Goal: Transaction & Acquisition: Purchase product/service

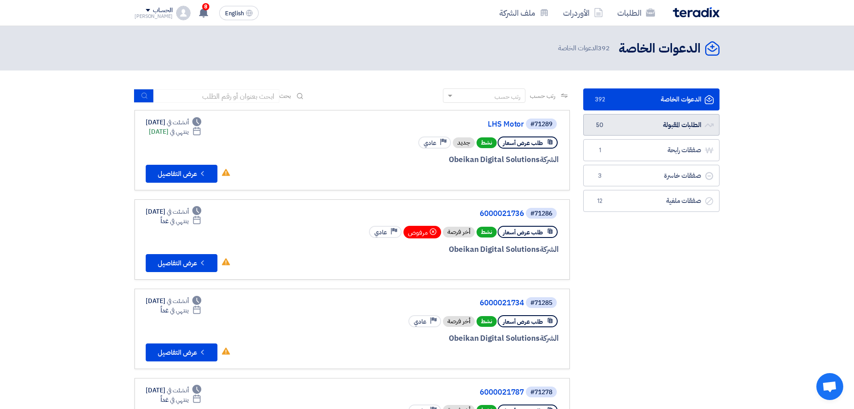
click at [645, 128] on link "الطلبات المقبولة الطلبات المقبولة 50" at bounding box center [652, 125] width 136 height 22
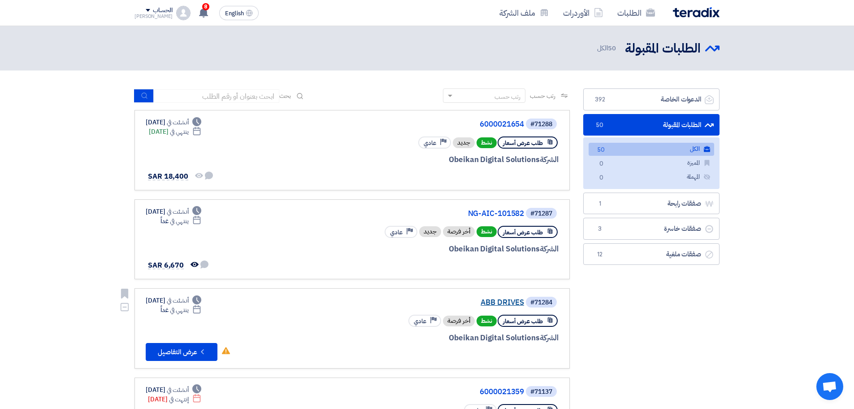
click at [503, 299] on link "ABB DRIVES" at bounding box center [434, 302] width 179 height 8
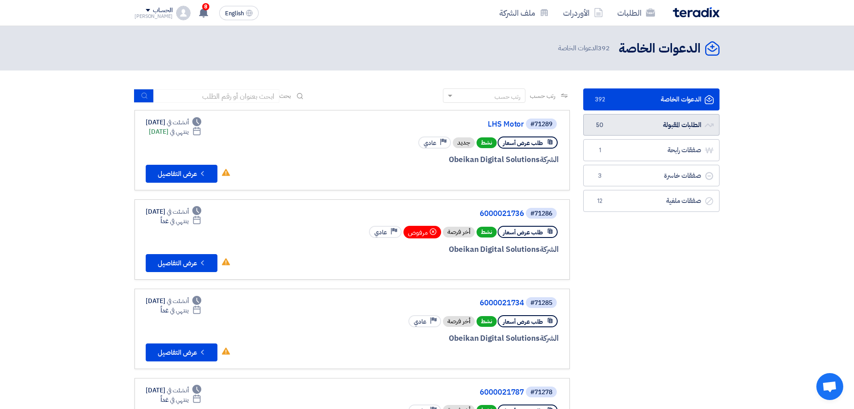
click at [640, 118] on link "الطلبات المقبولة الطلبات المقبولة 50" at bounding box center [652, 125] width 136 height 22
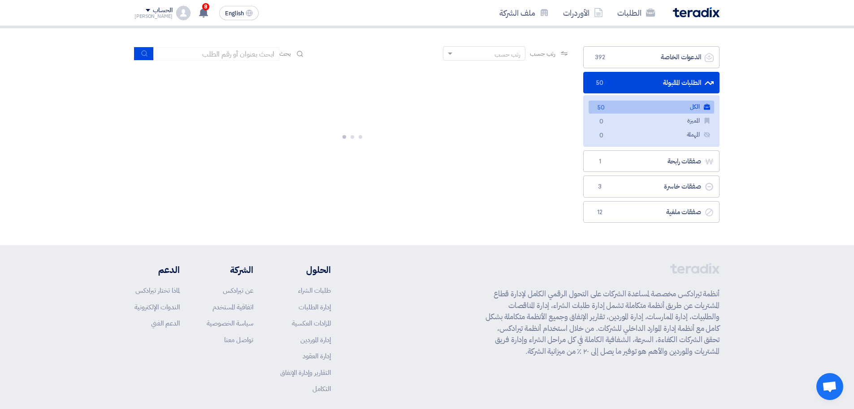
scroll to position [84, 0]
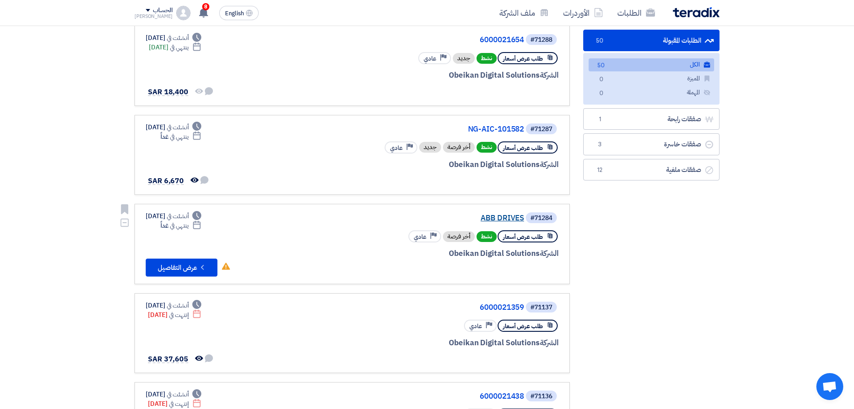
click at [490, 214] on link "ABB DRIVES" at bounding box center [434, 218] width 179 height 8
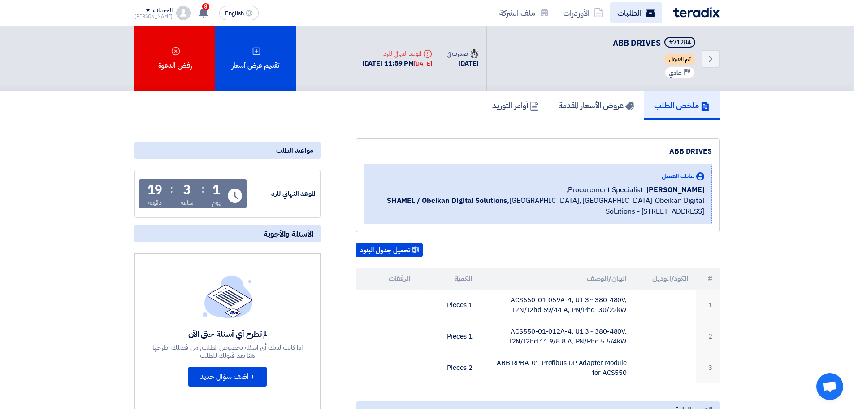
click at [651, 7] on link "الطلبات" at bounding box center [636, 12] width 52 height 21
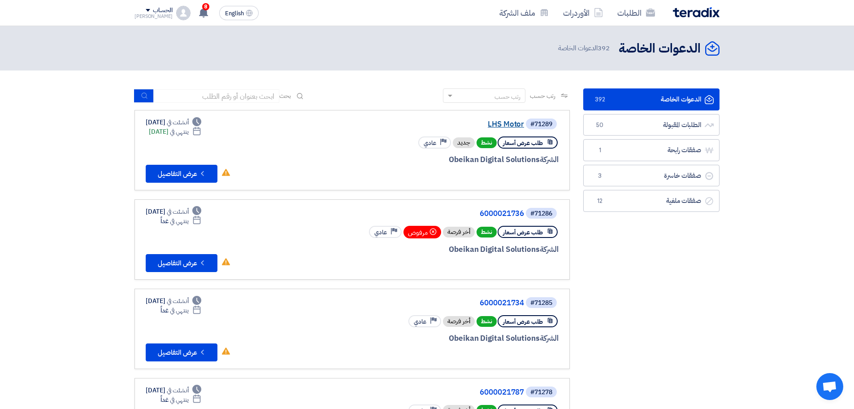
click at [516, 126] on link "LHS Motor" at bounding box center [434, 124] width 179 height 8
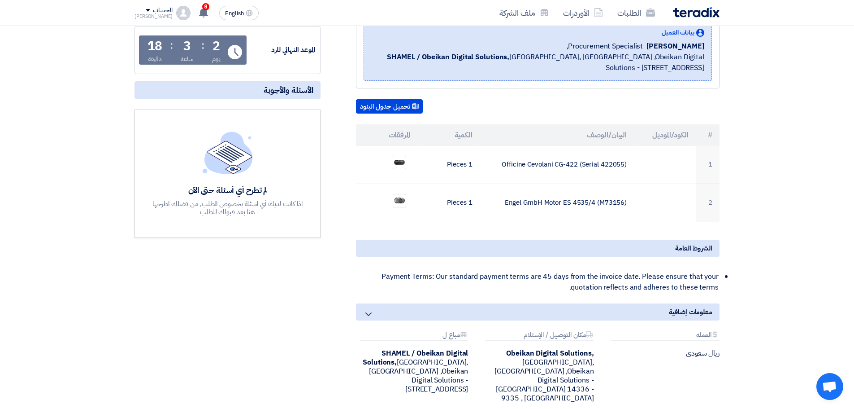
scroll to position [135, 0]
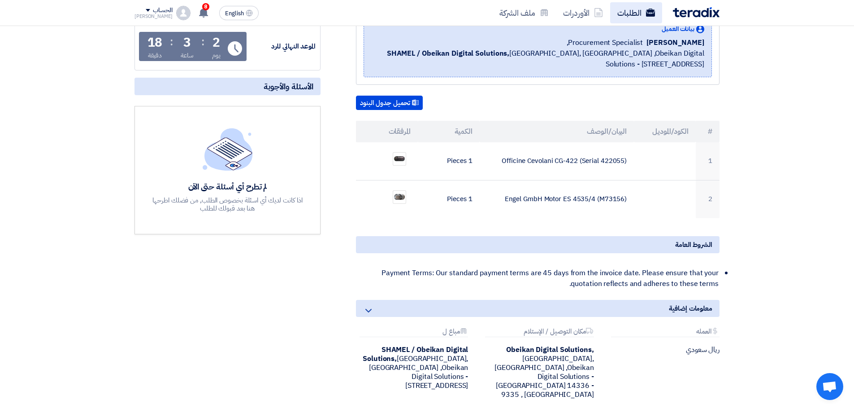
click at [654, 11] on use at bounding box center [650, 13] width 9 height 8
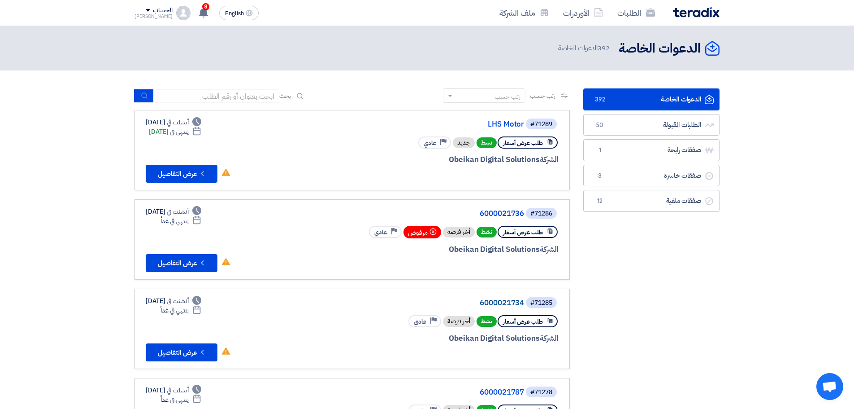
click at [506, 304] on link "6000021734" at bounding box center [434, 303] width 179 height 8
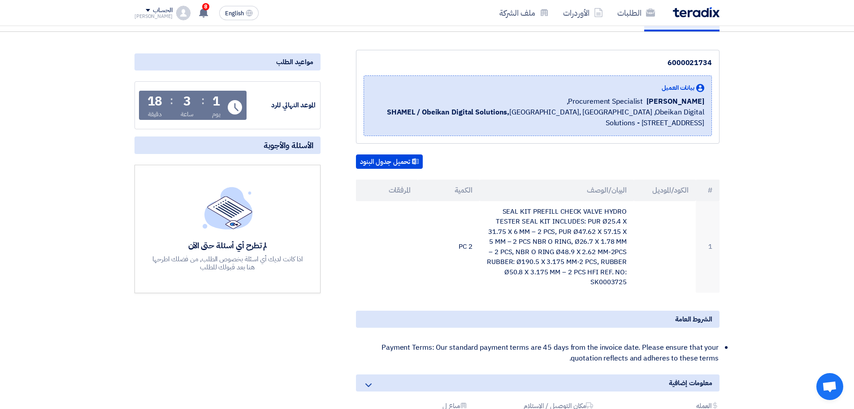
scroll to position [90, 0]
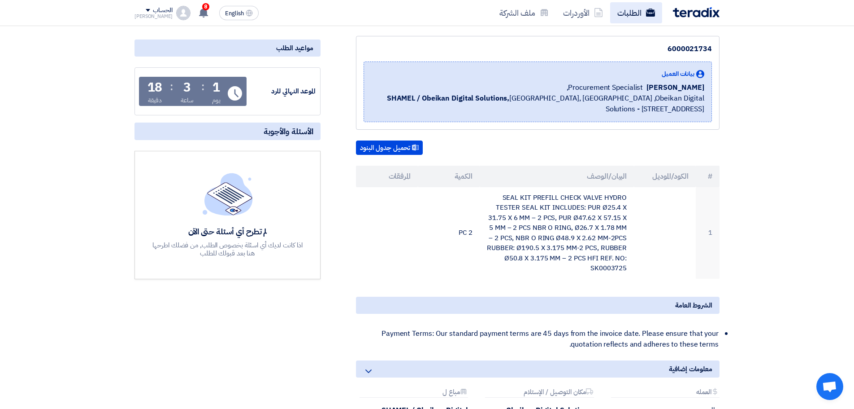
click at [640, 10] on link "الطلبات" at bounding box center [636, 12] width 52 height 21
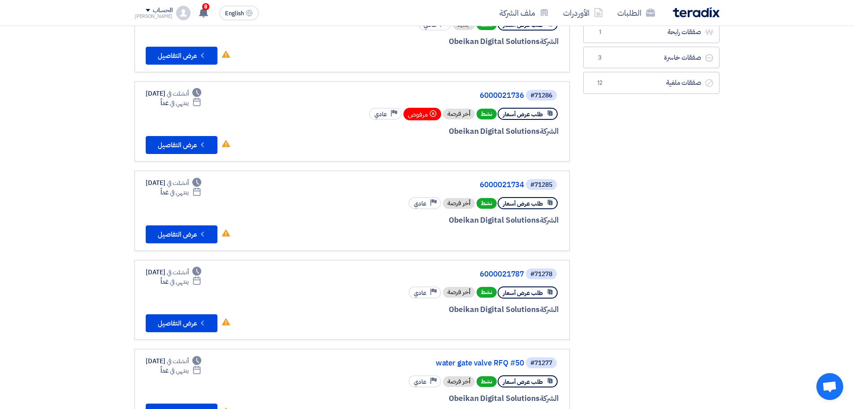
scroll to position [135, 0]
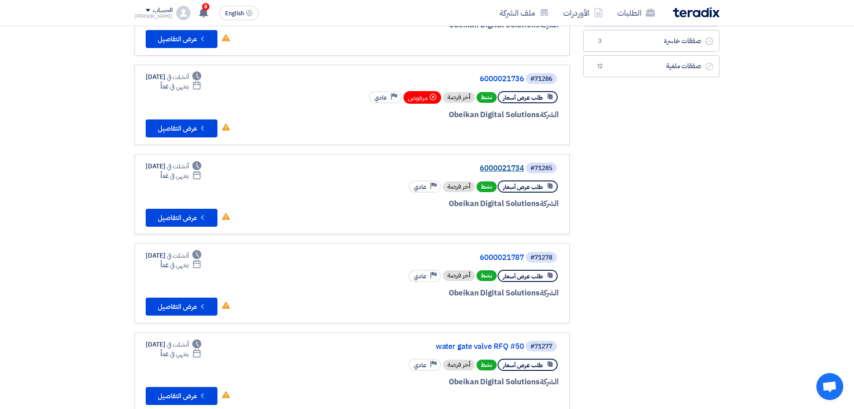
click at [509, 166] on link "6000021734" at bounding box center [434, 168] width 179 height 8
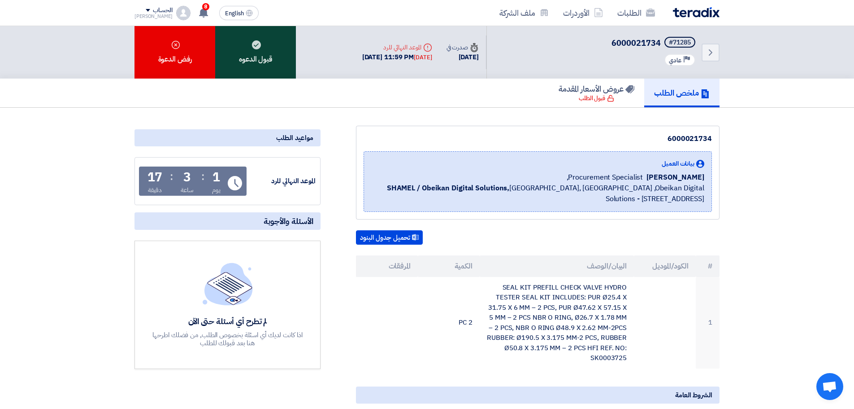
click at [281, 70] on div "قبول الدعوه" at bounding box center [255, 52] width 81 height 52
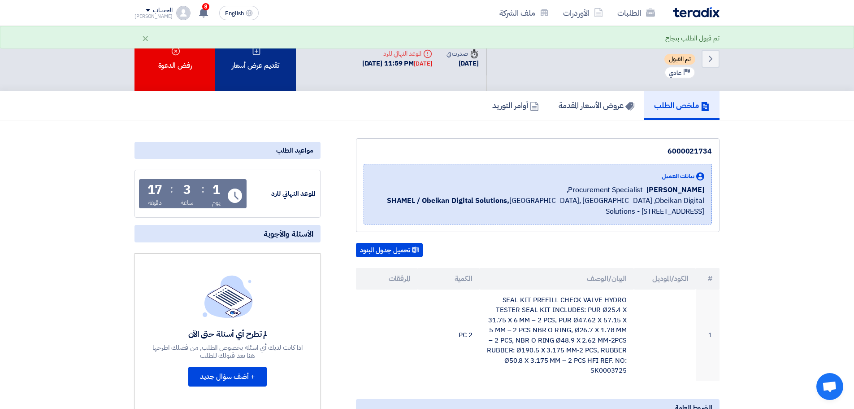
click at [258, 65] on div "تقديم عرض أسعار" at bounding box center [255, 58] width 81 height 65
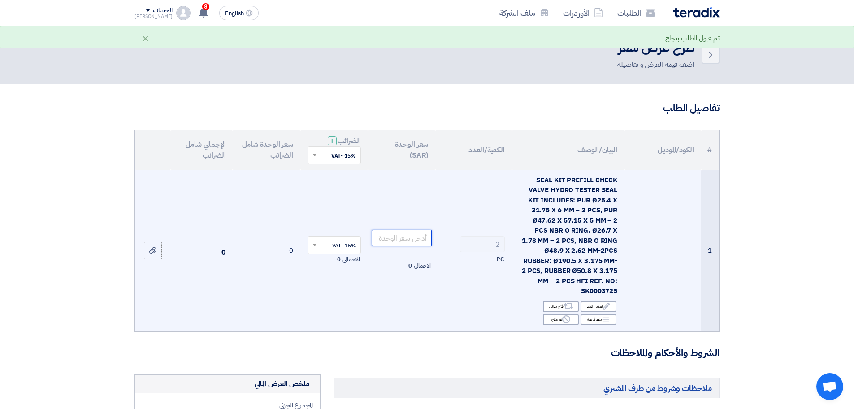
click at [377, 236] on input "number" at bounding box center [402, 238] width 61 height 16
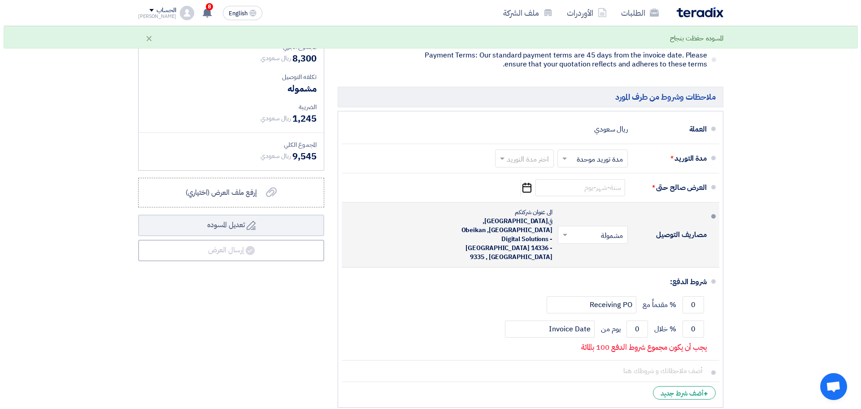
scroll to position [359, 0]
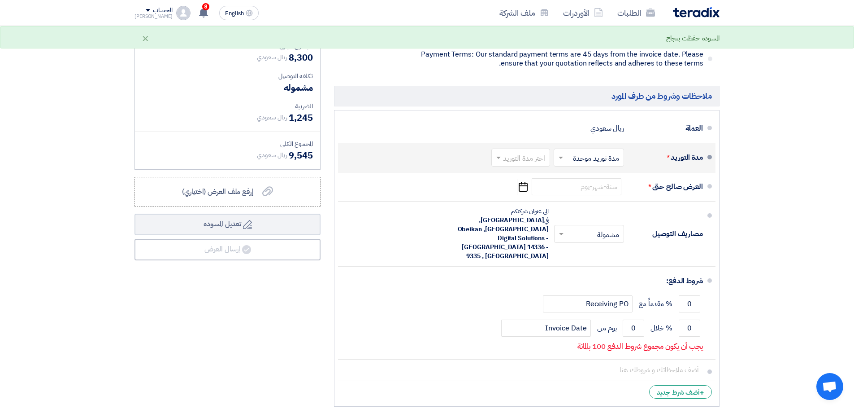
type input "4150"
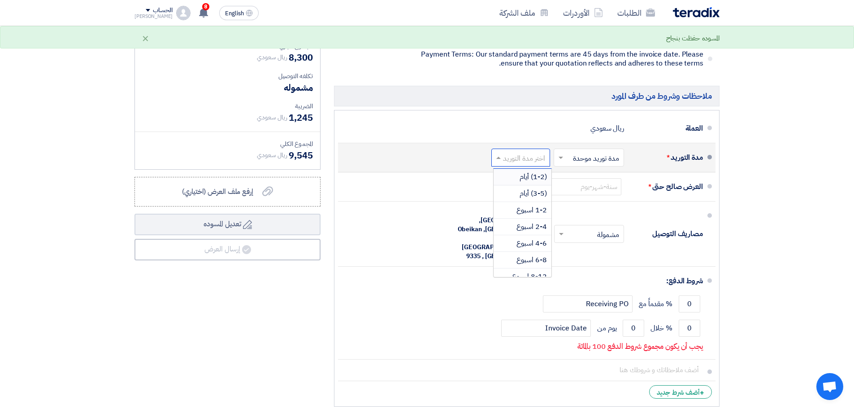
click at [540, 152] on input "text" at bounding box center [519, 158] width 54 height 13
click at [535, 221] on span "2-4 اسبوع" at bounding box center [532, 226] width 30 height 11
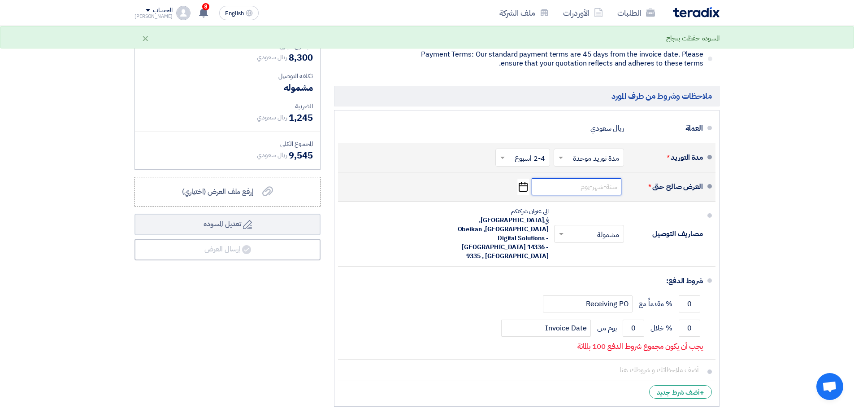
click at [614, 178] on input at bounding box center [577, 186] width 90 height 17
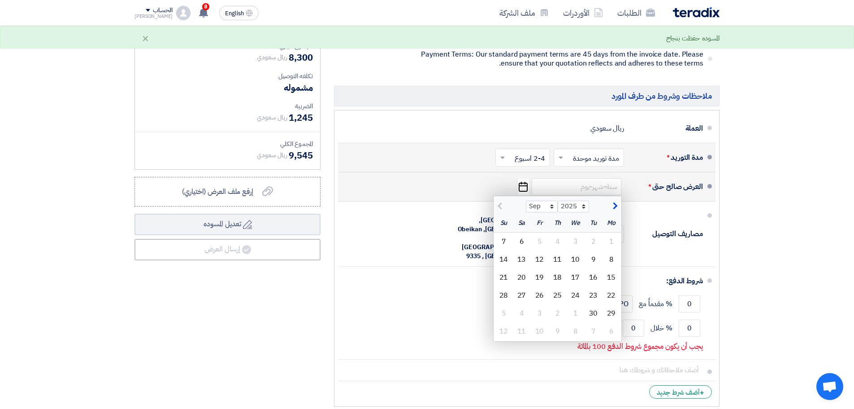
click at [615, 201] on span "button" at bounding box center [614, 206] width 5 height 10
select select "10"
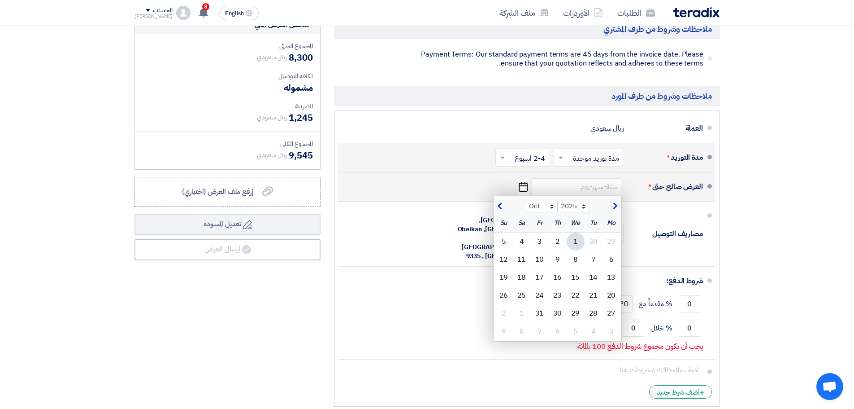
click at [574, 233] on div "1" at bounding box center [576, 241] width 18 height 18
type input "10/1/2025"
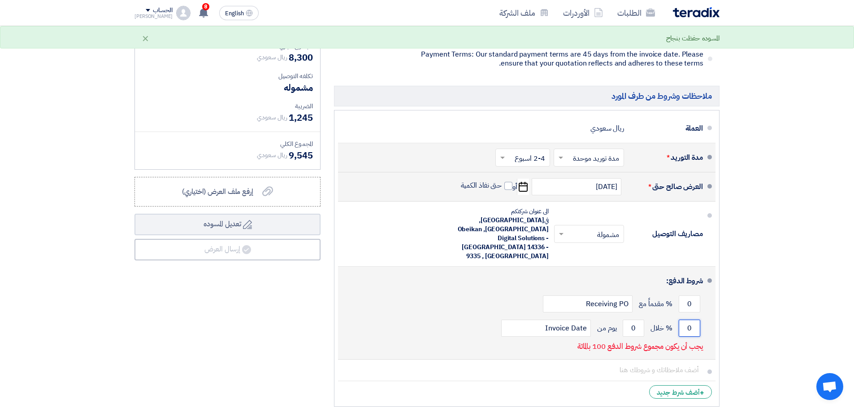
click at [690, 319] on input "0" at bounding box center [690, 327] width 22 height 17
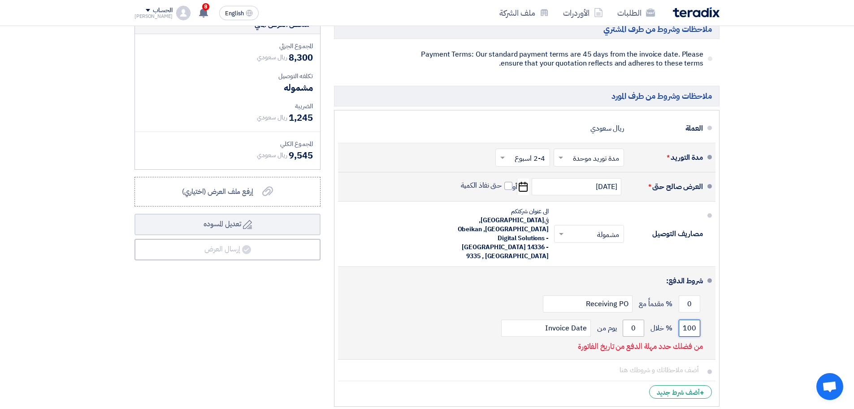
type input "100"
click at [635, 319] on input "0" at bounding box center [634, 327] width 22 height 17
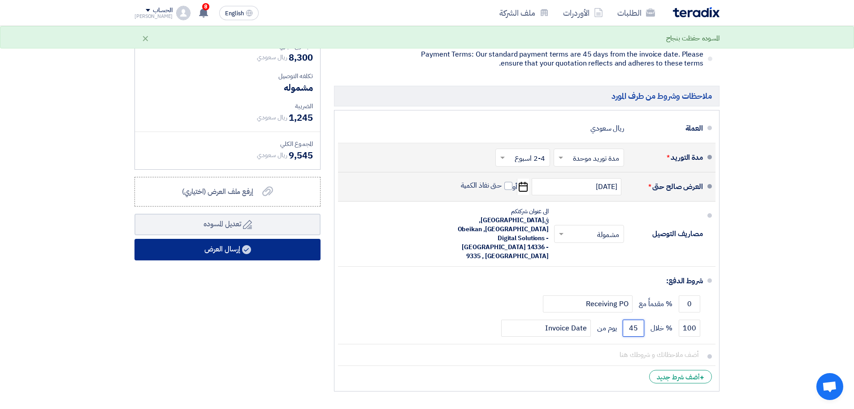
type input "45"
click at [257, 239] on button "إرسال العرض" at bounding box center [228, 250] width 186 height 22
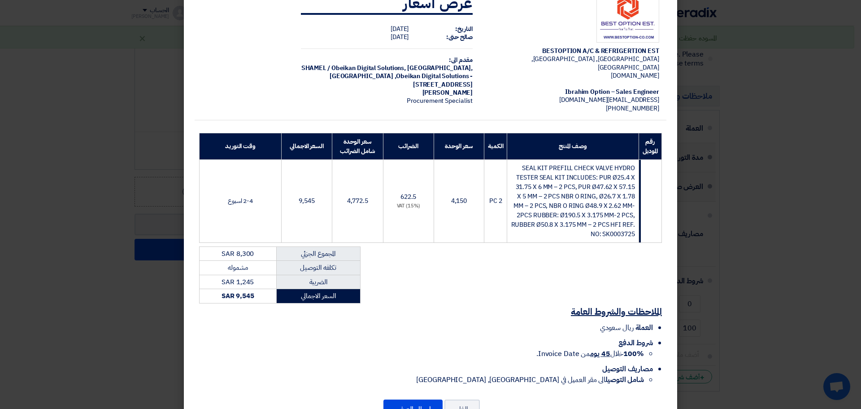
scroll to position [52, 0]
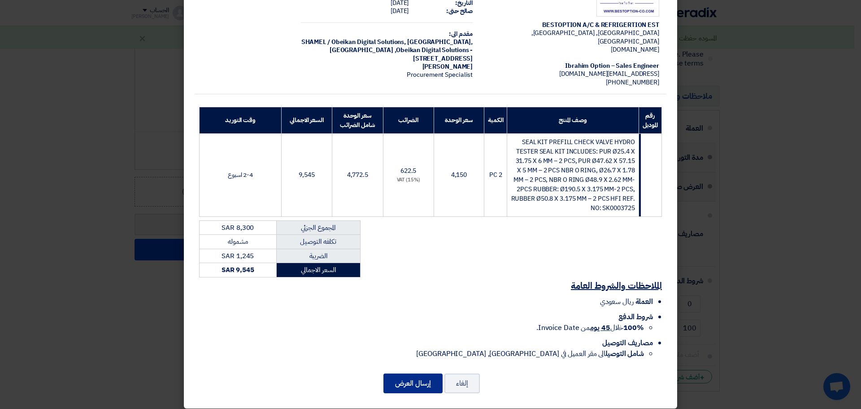
click at [427, 376] on button "إرسال العرض" at bounding box center [412, 383] width 59 height 20
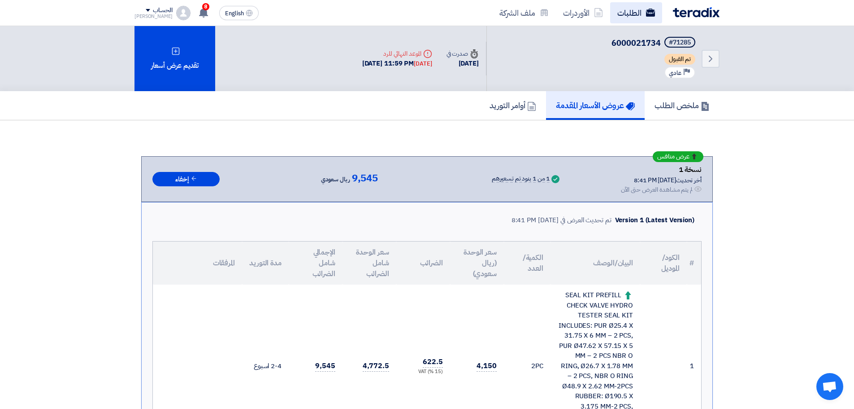
click at [631, 19] on link "الطلبات" at bounding box center [636, 12] width 52 height 21
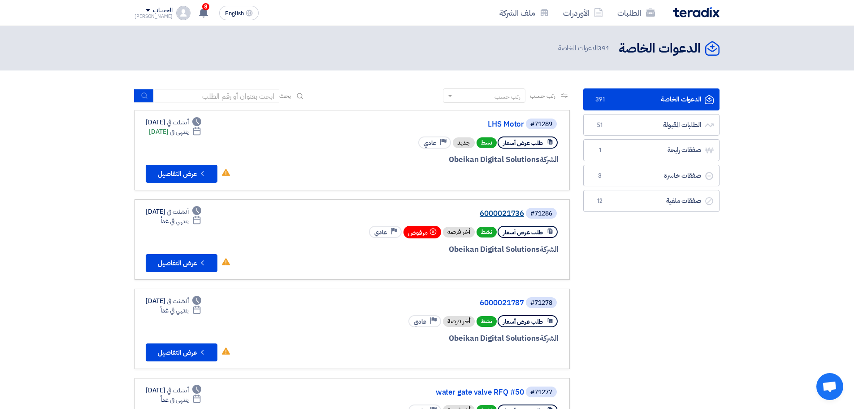
click at [511, 214] on link "6000021736" at bounding box center [434, 213] width 179 height 8
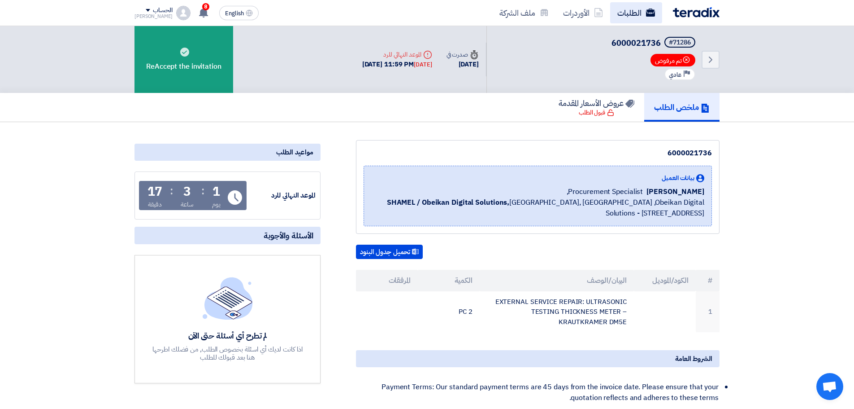
click at [644, 20] on link "الطلبات" at bounding box center [636, 12] width 52 height 21
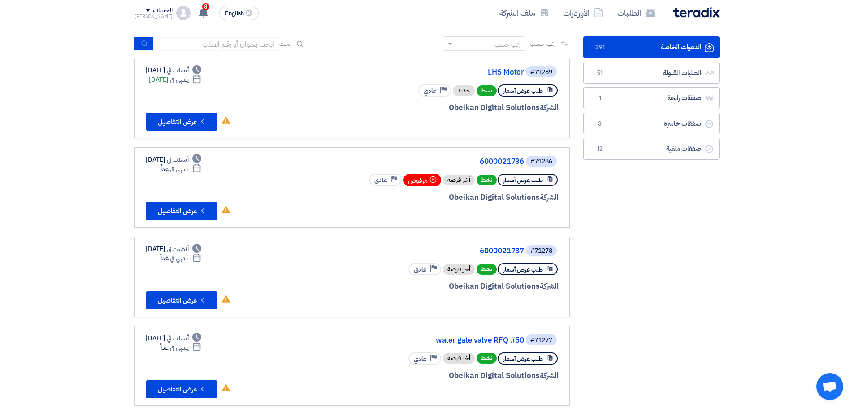
scroll to position [135, 0]
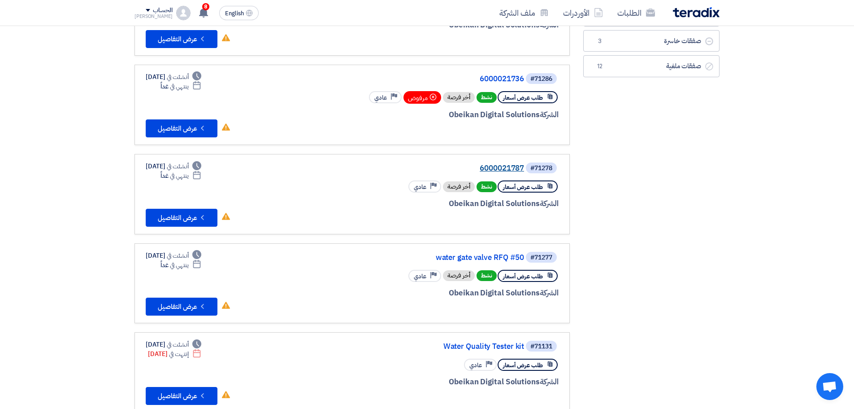
click at [504, 163] on div "#71278 6000021787" at bounding box center [451, 167] width 216 height 13
click at [504, 168] on link "6000021787" at bounding box center [434, 168] width 179 height 8
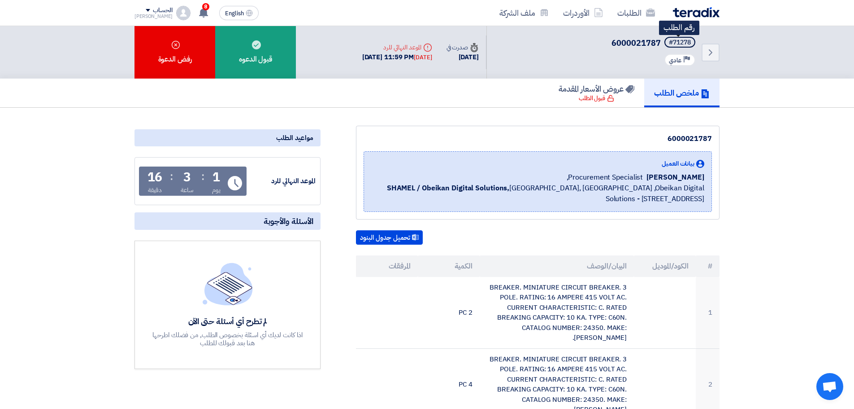
click at [683, 40] on div "#71278" at bounding box center [680, 42] width 22 height 6
copy div "71278"
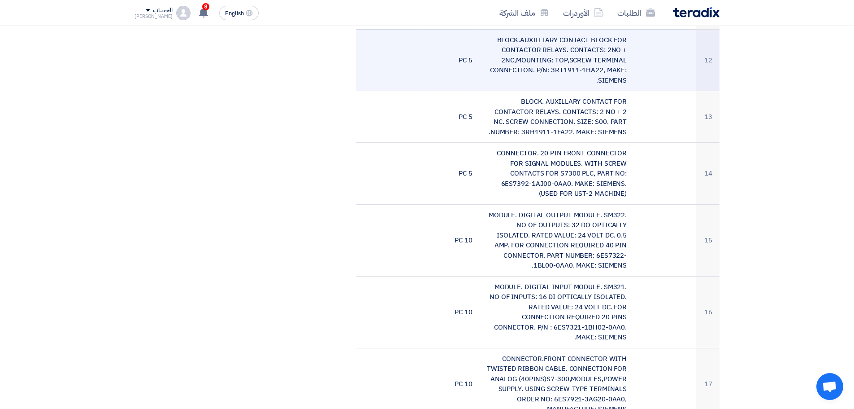
scroll to position [960, 0]
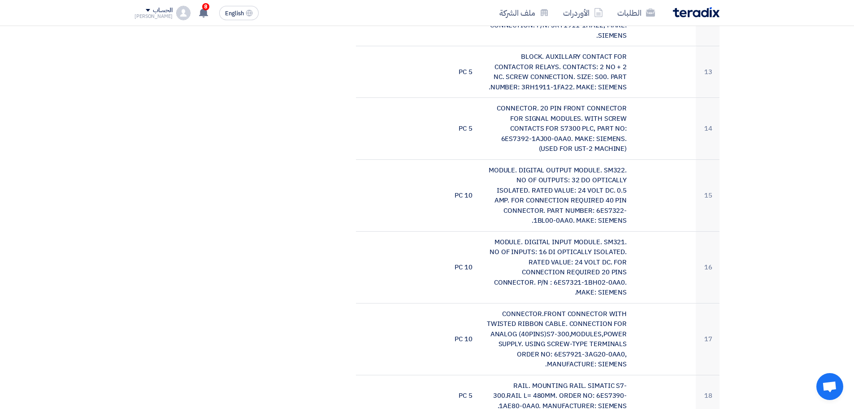
drag, startPoint x: 853, startPoint y: 249, endPoint x: 861, endPoint y: 251, distance: 7.7
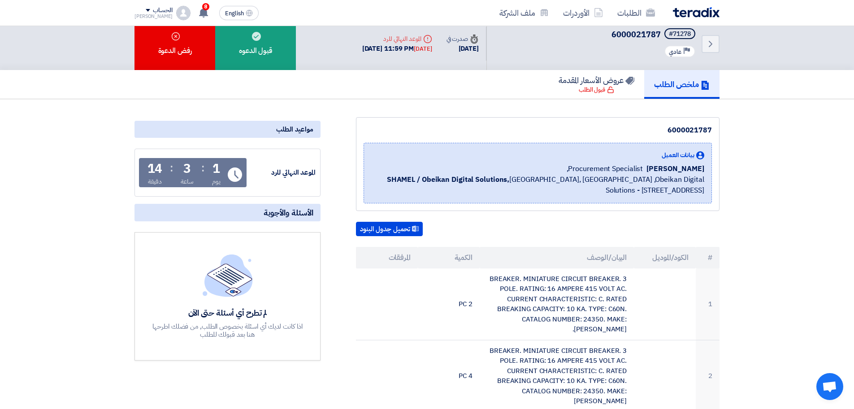
scroll to position [0, 0]
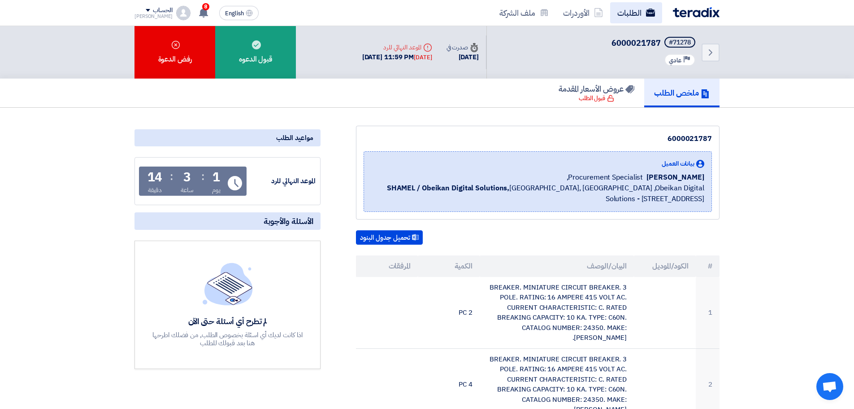
click at [642, 6] on link "الطلبات" at bounding box center [636, 12] width 52 height 21
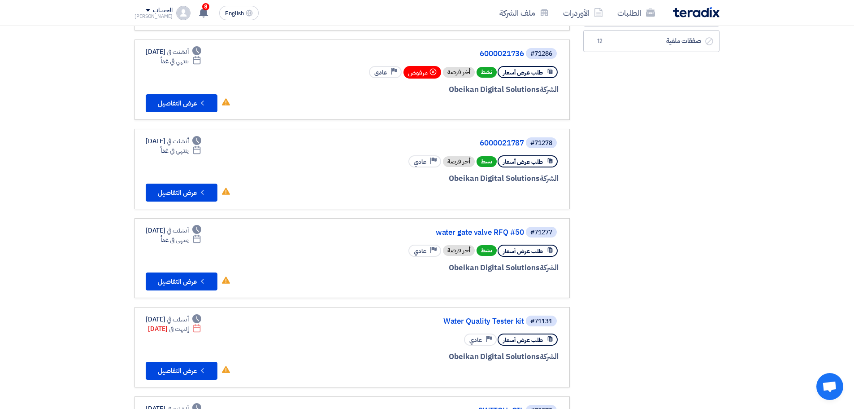
scroll to position [160, 0]
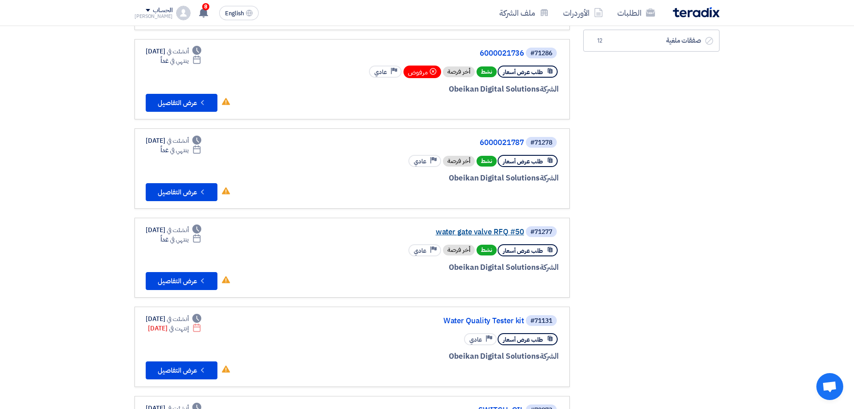
click at [493, 231] on link "water gate valve RFQ #50" at bounding box center [434, 232] width 179 height 8
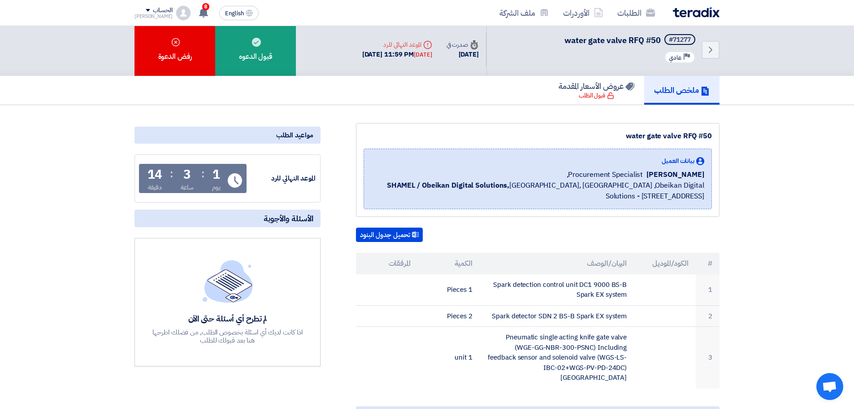
scroll to position [135, 0]
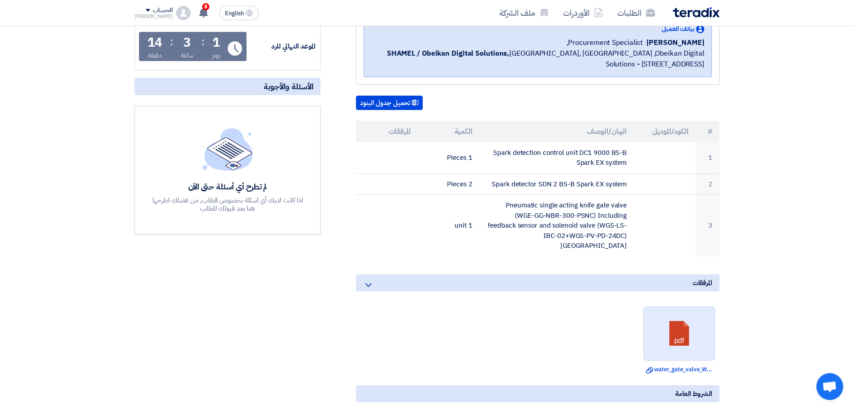
click at [678, 324] on link at bounding box center [680, 334] width 72 height 54
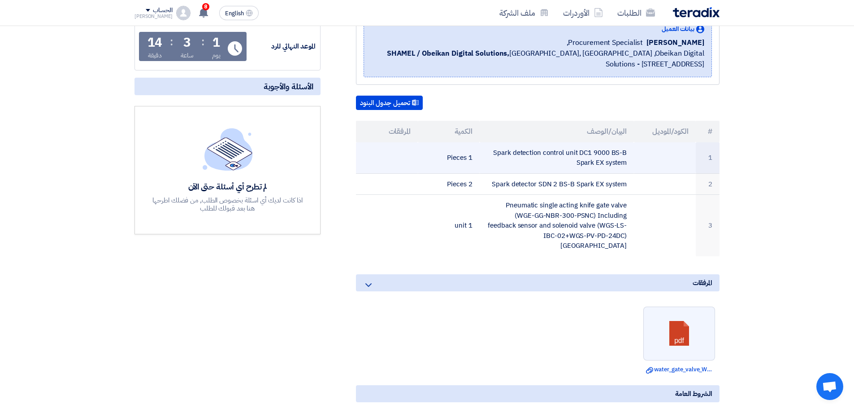
click at [542, 159] on td "Spark detection control unit DC1 9000 BS-B Spark EX system" at bounding box center [557, 157] width 155 height 31
click at [547, 152] on td "Spark detection control unit DC1 9000 BS-B Spark EX system" at bounding box center [557, 157] width 155 height 31
copy tr "Spark detection control unit DC1 9000 BS-B Spark EX system"
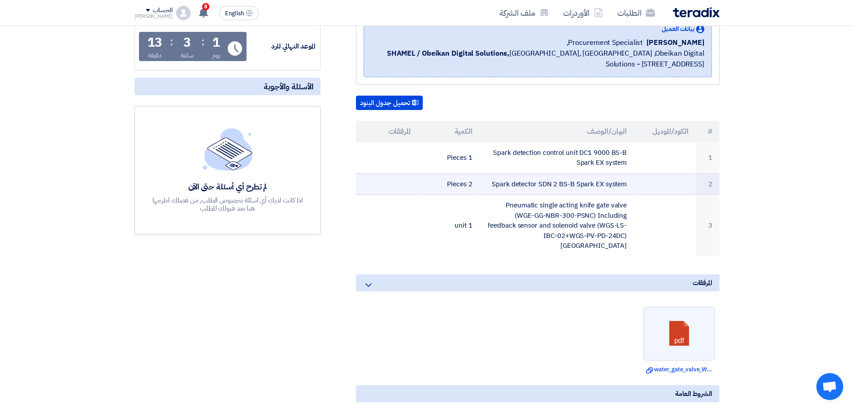
click at [533, 185] on td "Spark detector SDN 2 BS-B Spark EX system" at bounding box center [557, 184] width 155 height 22
copy tr "Spark detector SDN 2 BS-B Spark EX system"
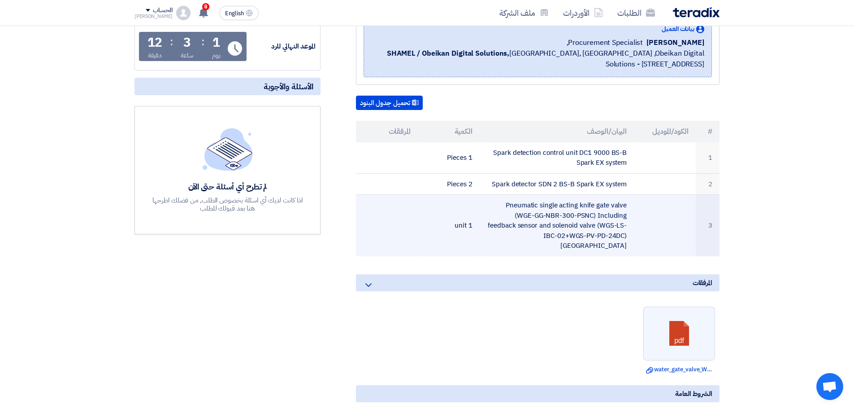
click at [576, 205] on td "Pneumatic single acting knife gate valve (WGE-GG-NBR-300-PSNC) Including feedba…" at bounding box center [557, 225] width 155 height 61
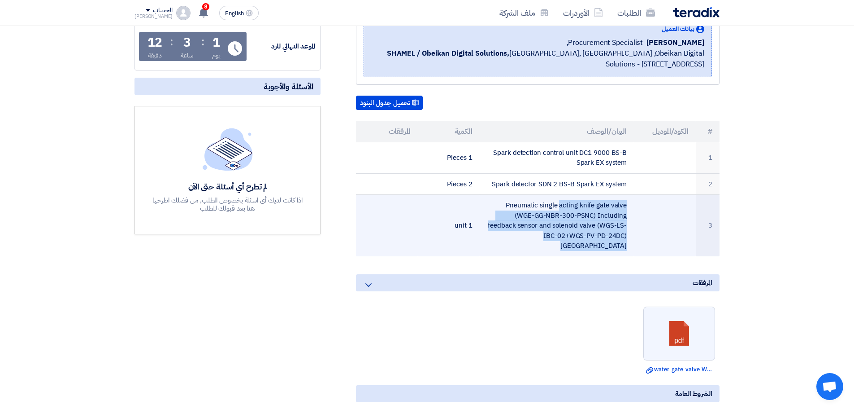
click at [576, 205] on td "Pneumatic single acting knife gate valve (WGE-GG-NBR-300-PSNC) Including feedba…" at bounding box center [557, 225] width 155 height 61
copy tr "Pneumatic single acting knife gate valve (WGE-GG-NBR-300-PSNC) Including feedba…"
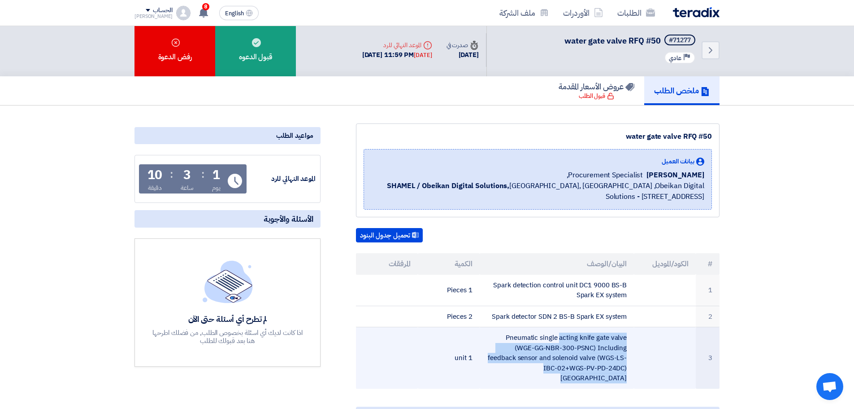
scroll to position [0, 0]
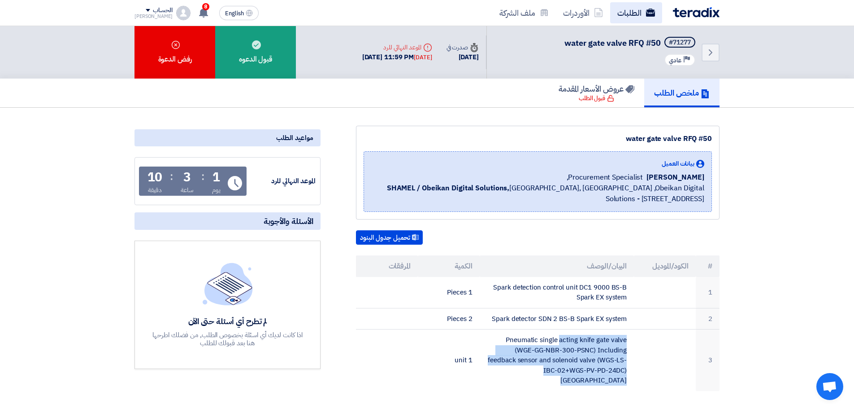
click at [636, 12] on link "الطلبات" at bounding box center [636, 12] width 52 height 21
